Goal: Transaction & Acquisition: Purchase product/service

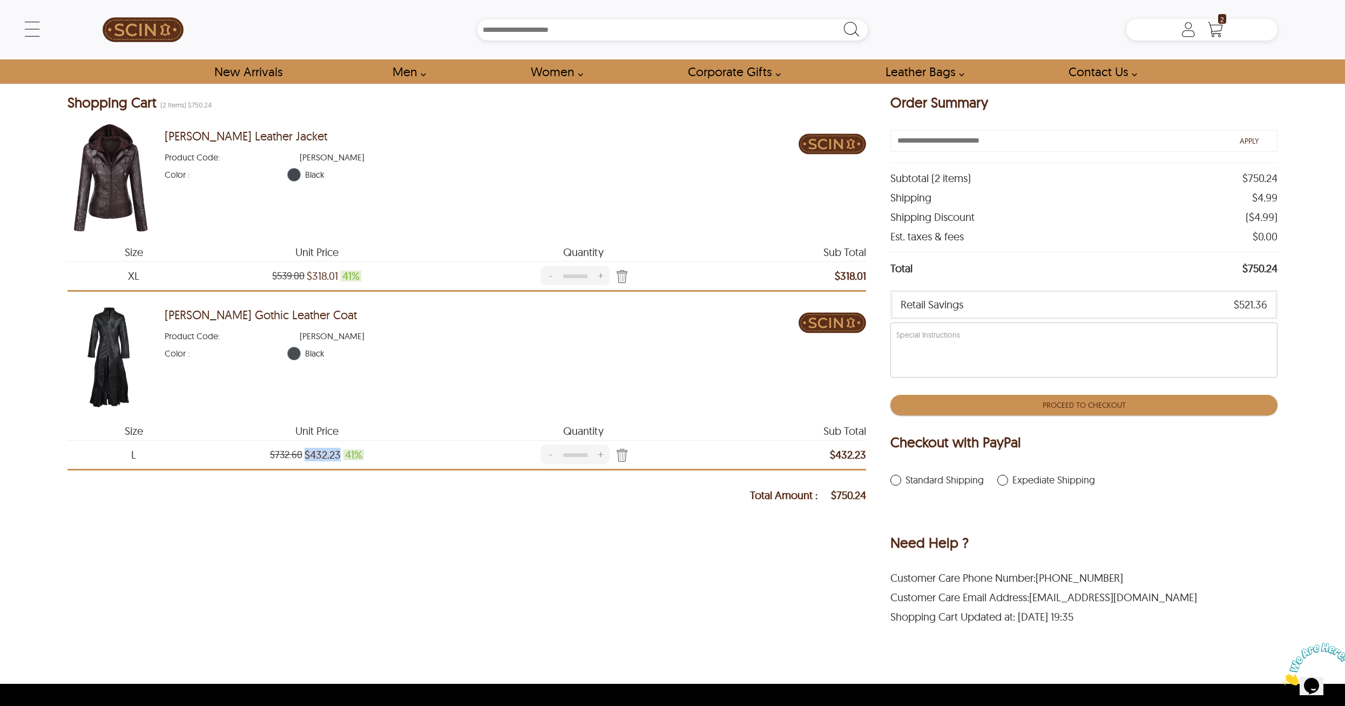
drag, startPoint x: 305, startPoint y: 456, endPoint x: 339, endPoint y: 456, distance: 34.0
click at [339, 456] on span "$432.23" at bounding box center [323, 454] width 36 height 11
copy span "$432.23"
drag, startPoint x: 337, startPoint y: 279, endPoint x: 308, endPoint y: 280, distance: 29.7
click at [308, 280] on span "$318.01" at bounding box center [322, 275] width 31 height 11
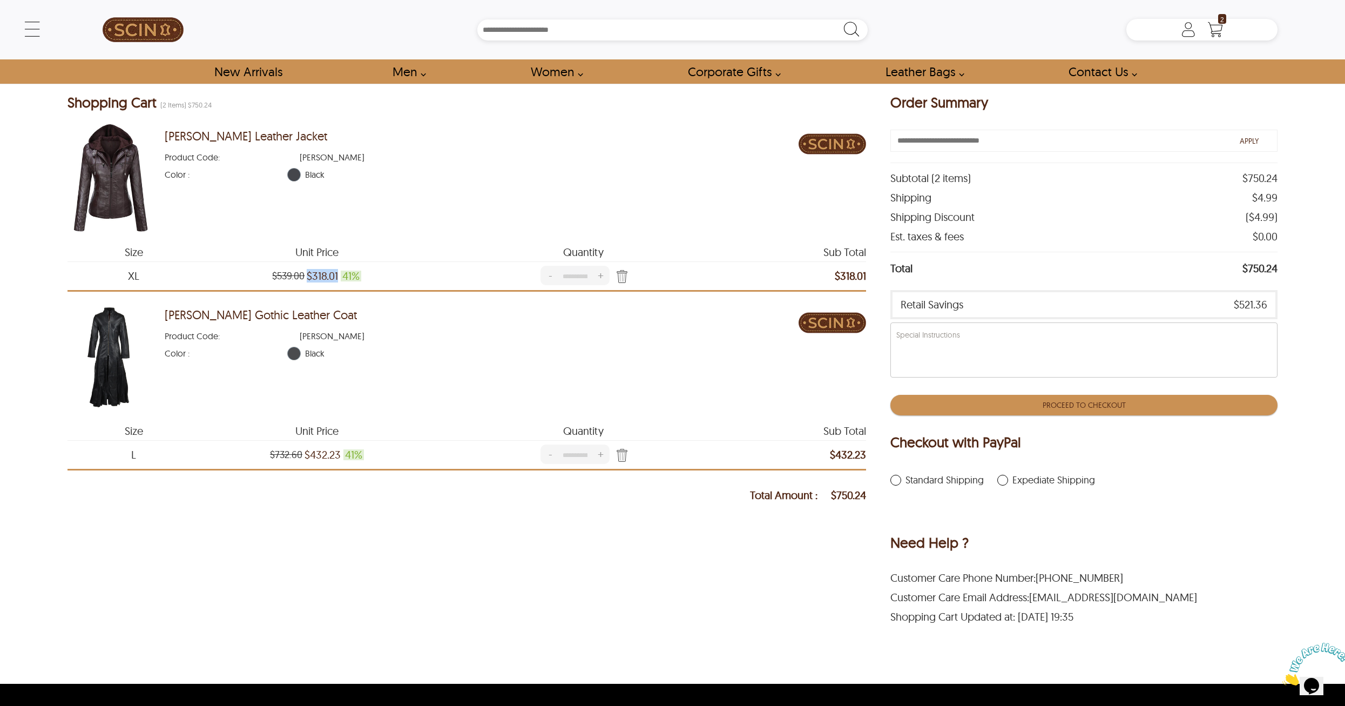
copy span "$318.01"
click at [668, 218] on div "Emmie Biker Leather Jacket Product Code : EMMIE Color : Black" at bounding box center [482, 178] width 634 height 108
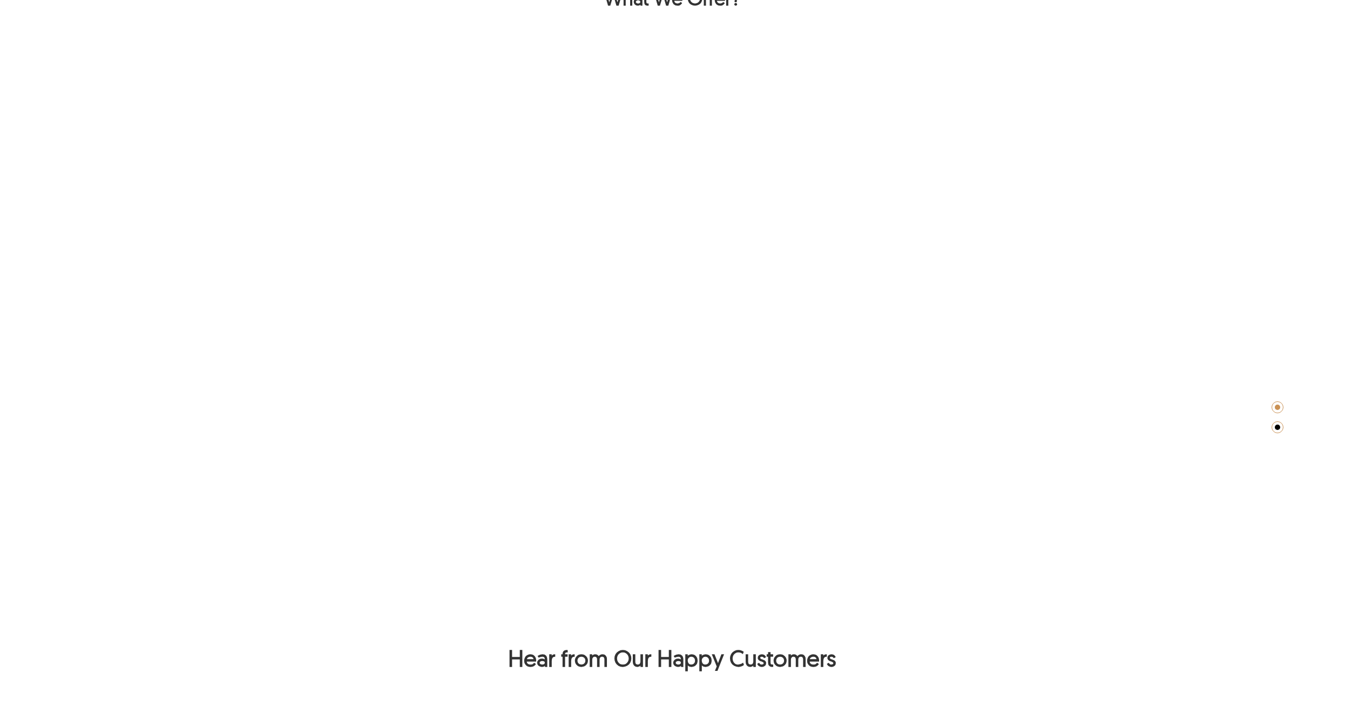
type input "******"
type input "**********"
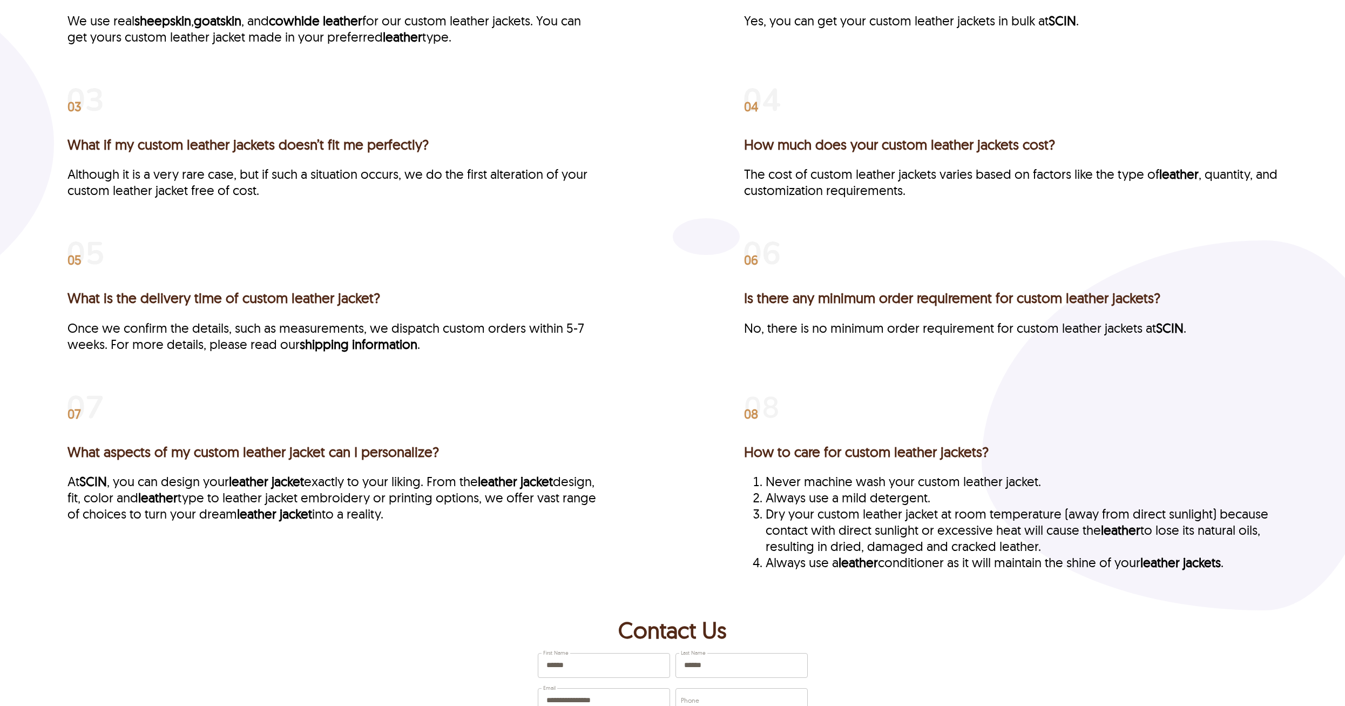
scroll to position [2730, 0]
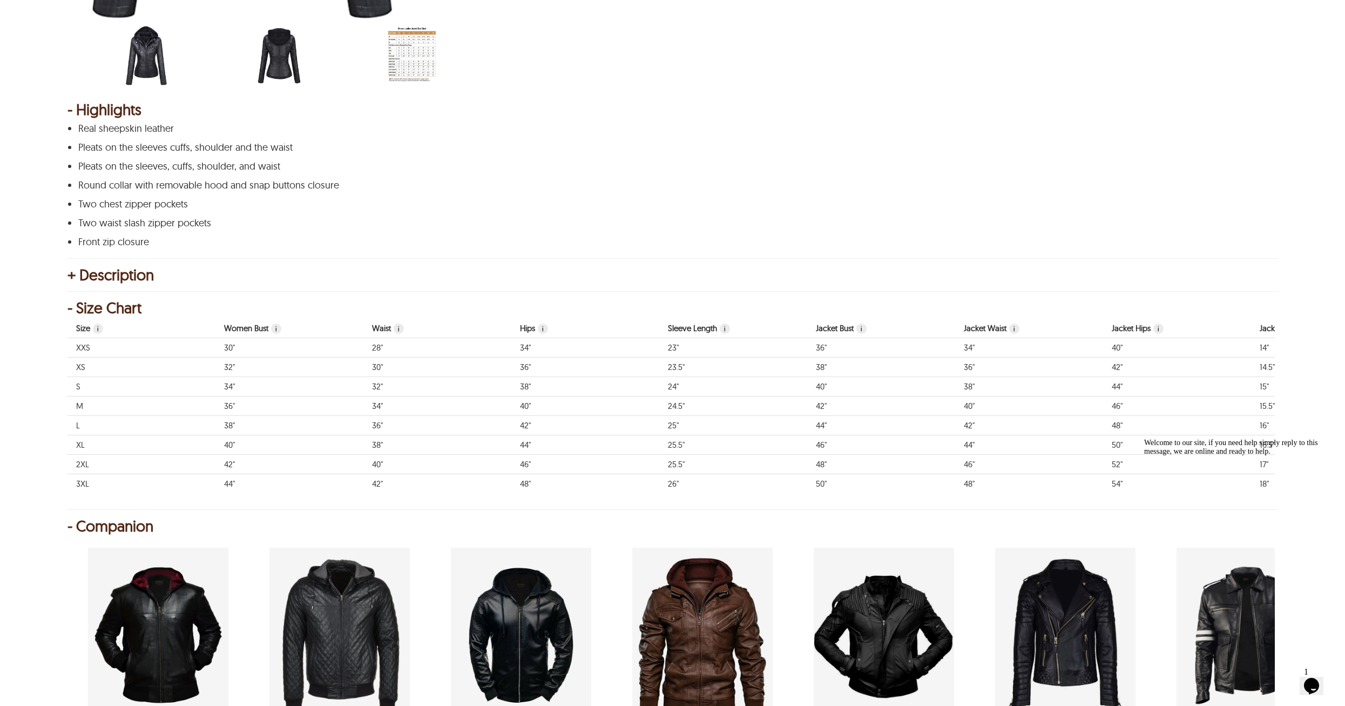
scroll to position [540, 0]
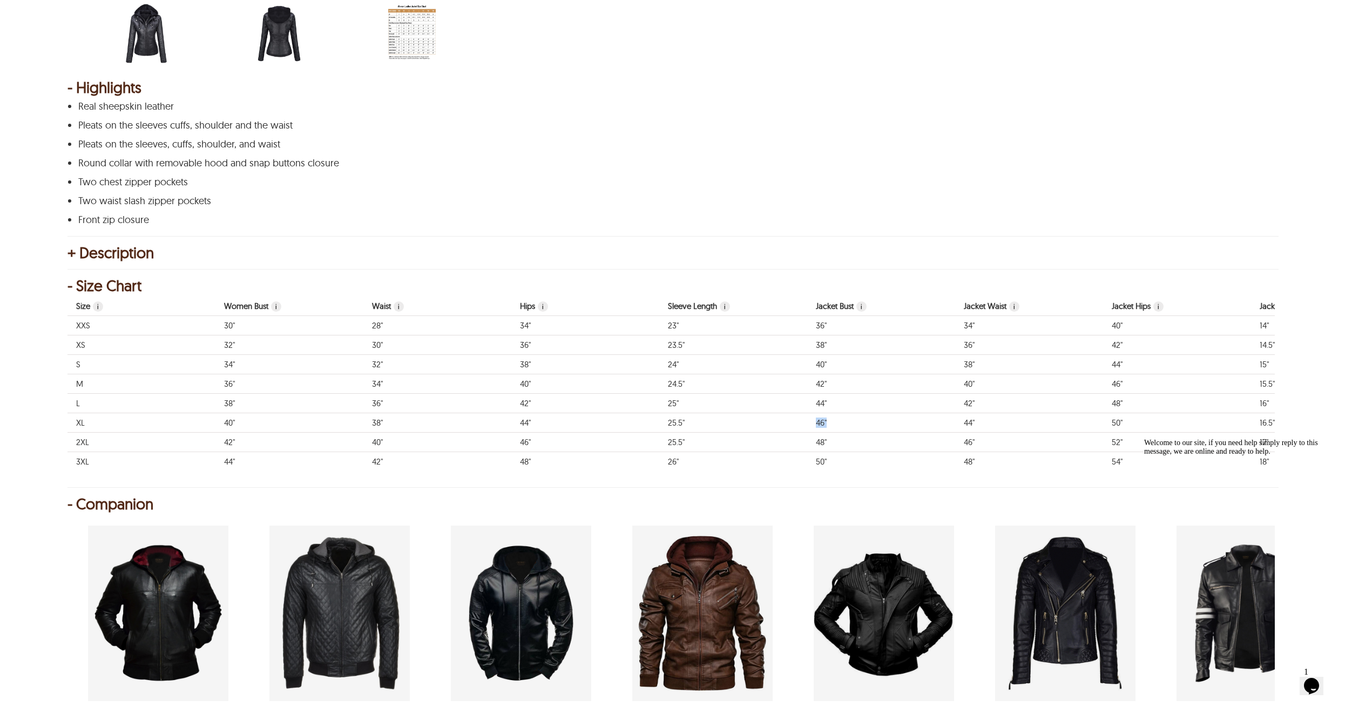
drag, startPoint x: 817, startPoint y: 422, endPoint x: 833, endPoint y: 422, distance: 15.1
click at [833, 422] on td "46"" at bounding box center [881, 422] width 148 height 19
click at [958, 197] on p "Two waist slash zipper pockets" at bounding box center [671, 200] width 1186 height 11
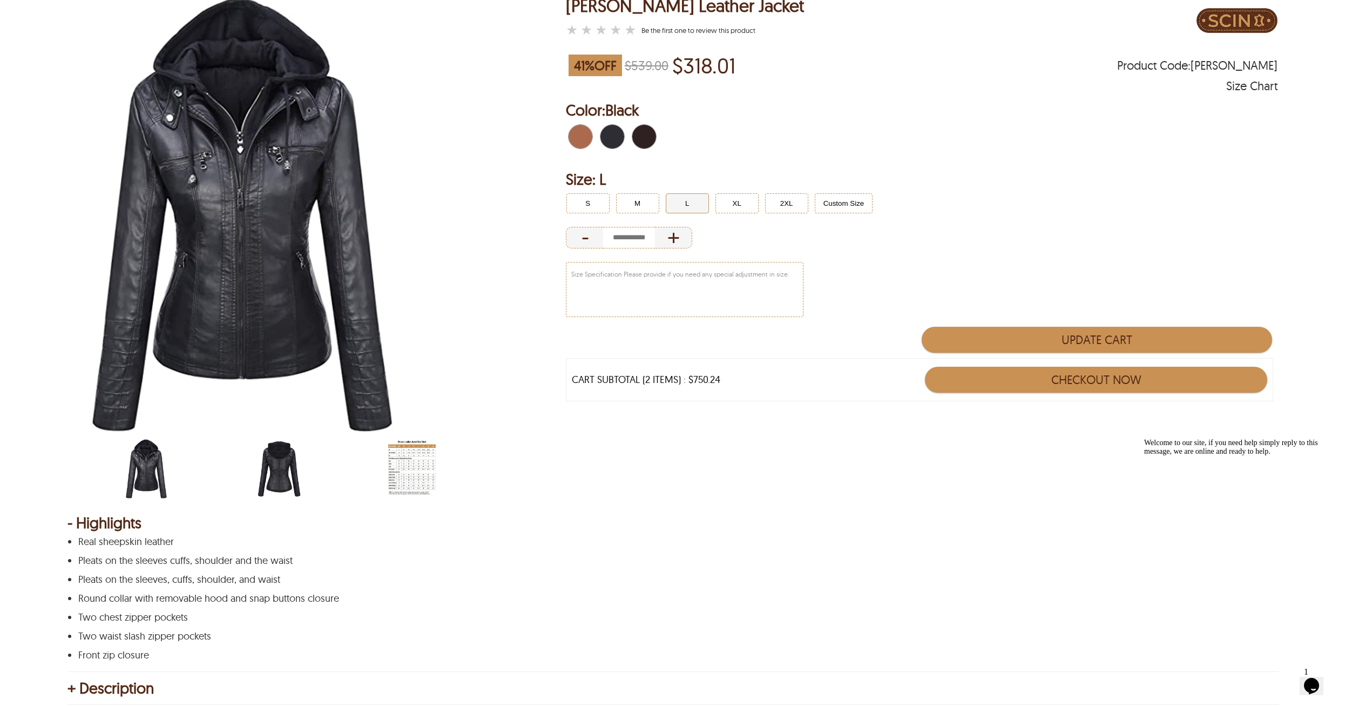
scroll to position [0, 0]
